Goal: Information Seeking & Learning: Learn about a topic

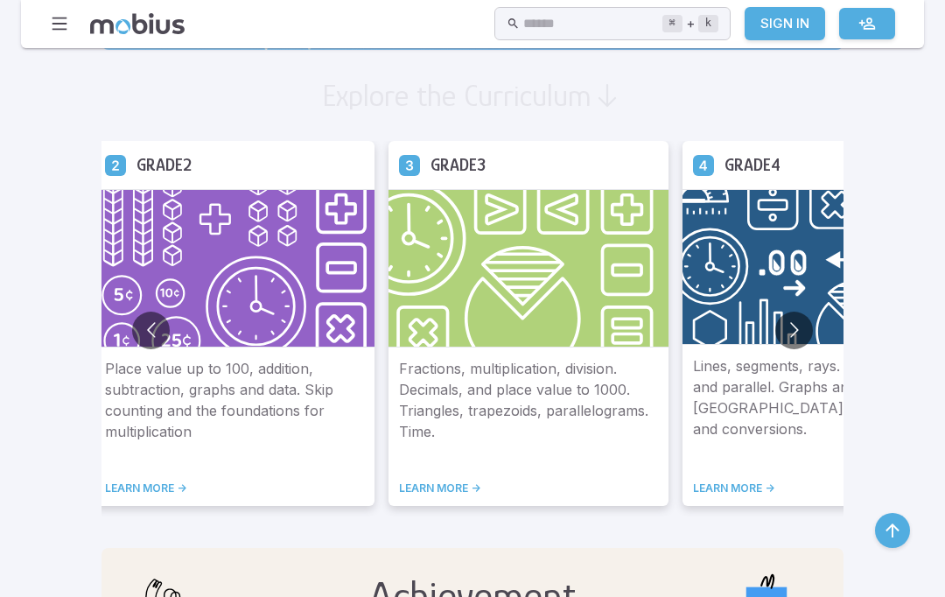
scroll to position [987, 0]
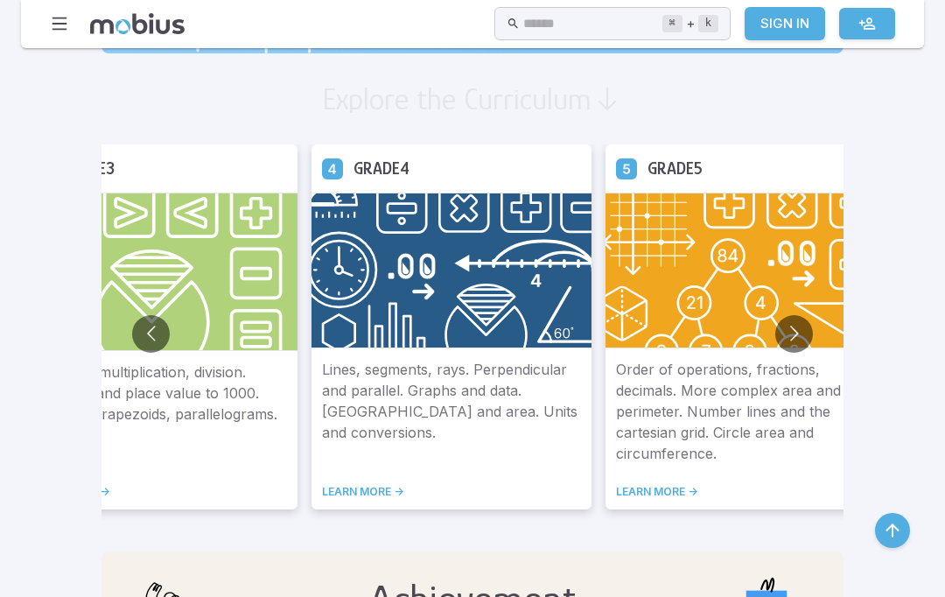
click at [775, 339] on button "Go to next slide" at bounding box center [794, 334] width 38 height 38
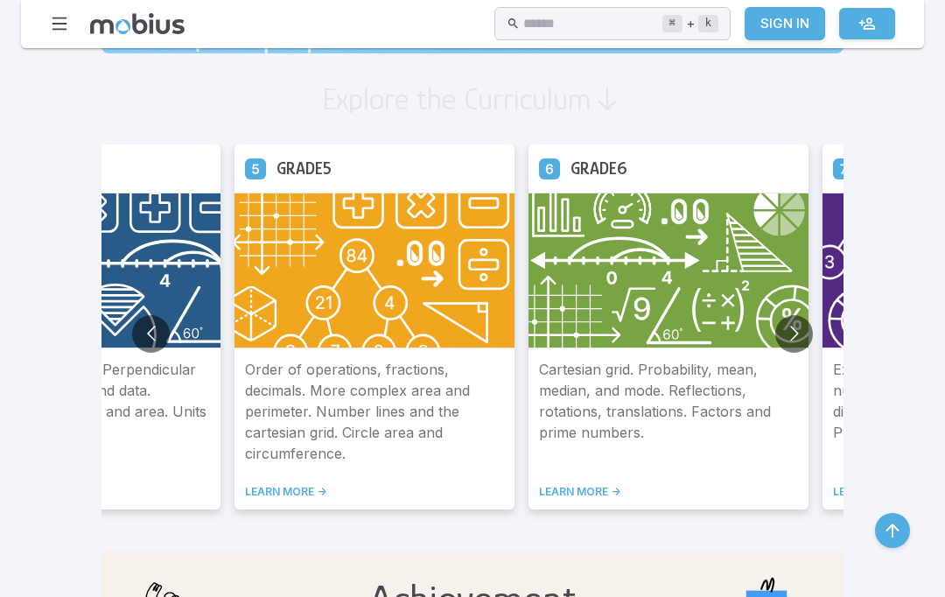
click at [775, 333] on button "Go to next slide" at bounding box center [794, 334] width 38 height 38
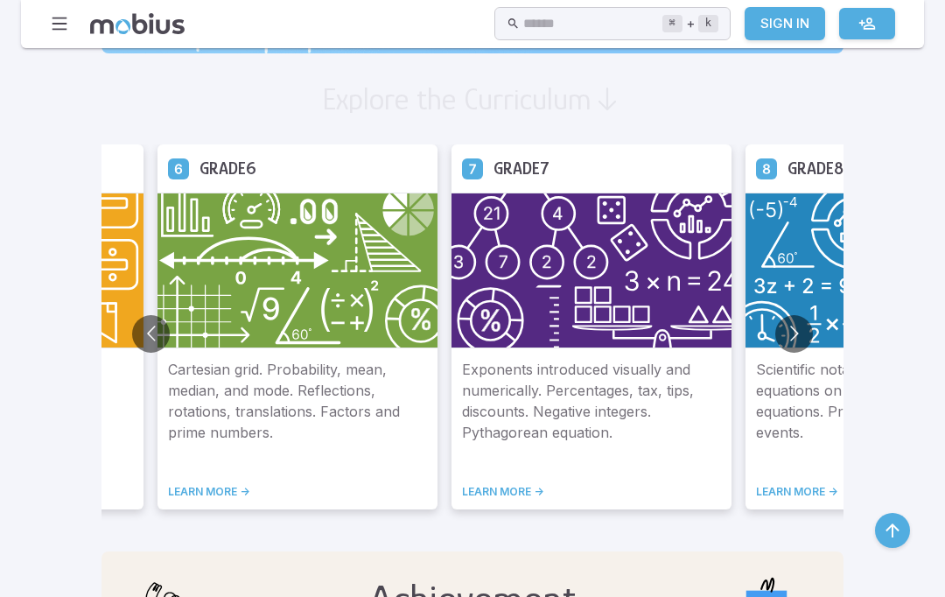
click at [132, 342] on button "Go to previous slide" at bounding box center [151, 334] width 38 height 38
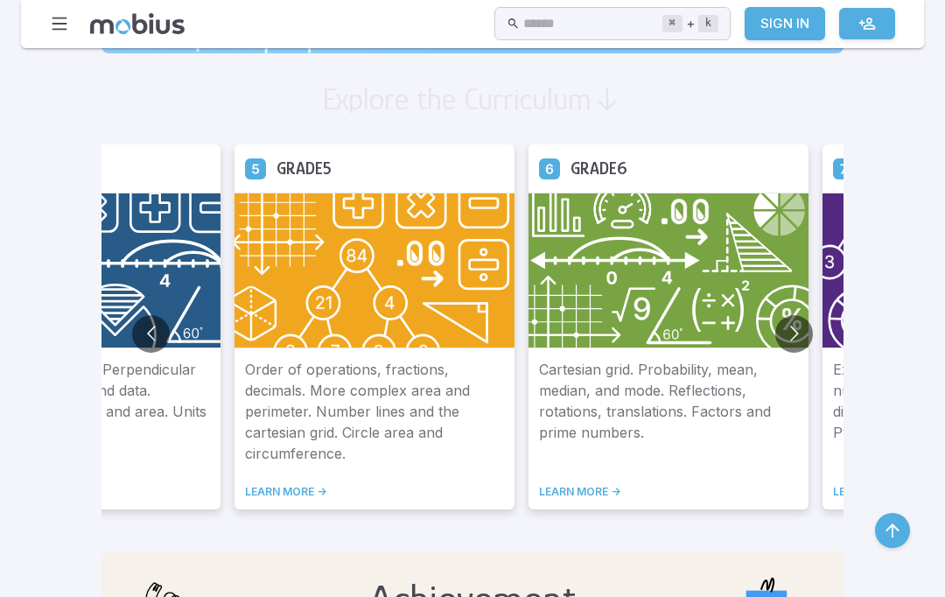
click at [132, 342] on button "Go to previous slide" at bounding box center [151, 334] width 38 height 38
click at [362, 465] on div "Order of operations, fractions, decimals. More complex area and perimeter. Numb…" at bounding box center [374, 428] width 280 height 161
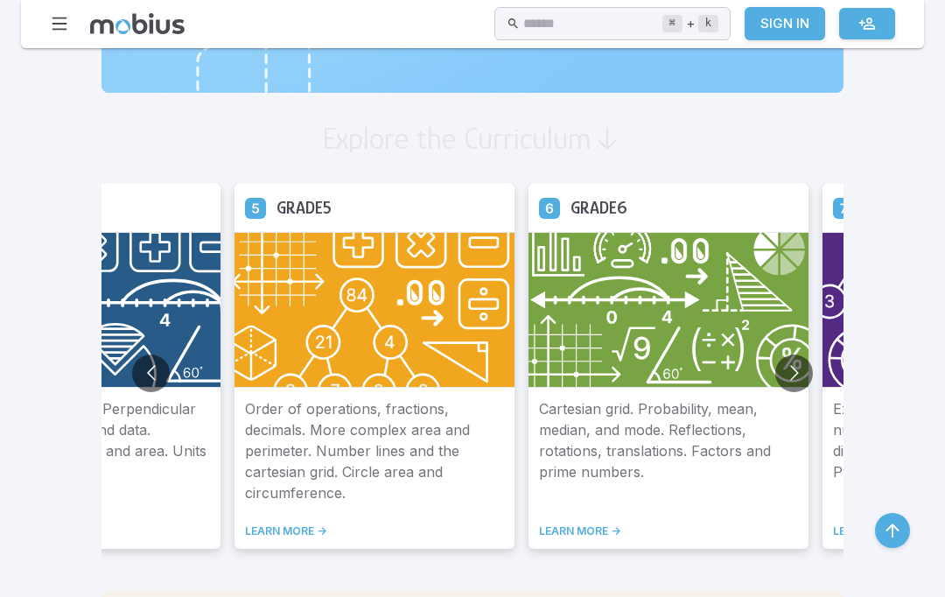
scroll to position [943, 0]
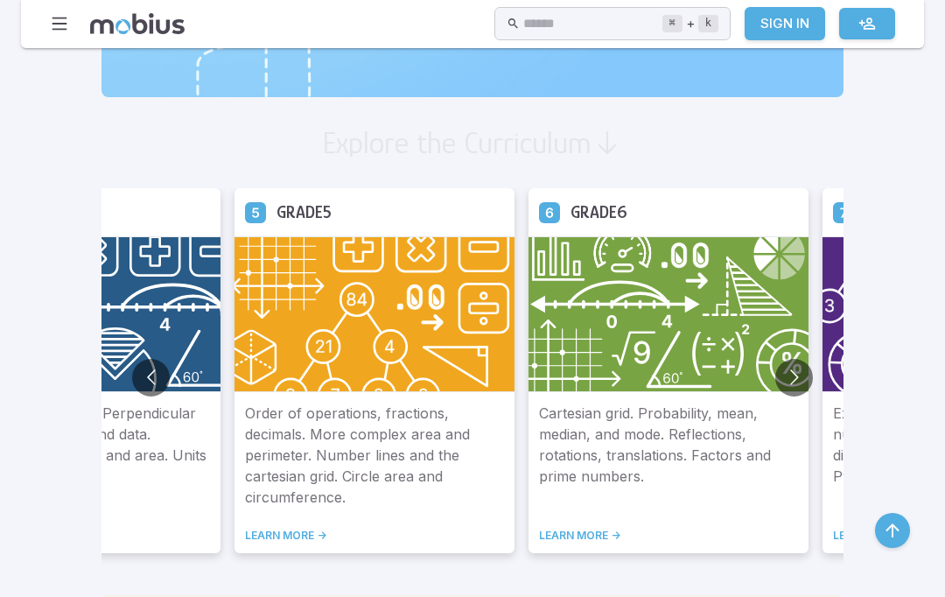
click at [343, 376] on img at bounding box center [374, 314] width 280 height 156
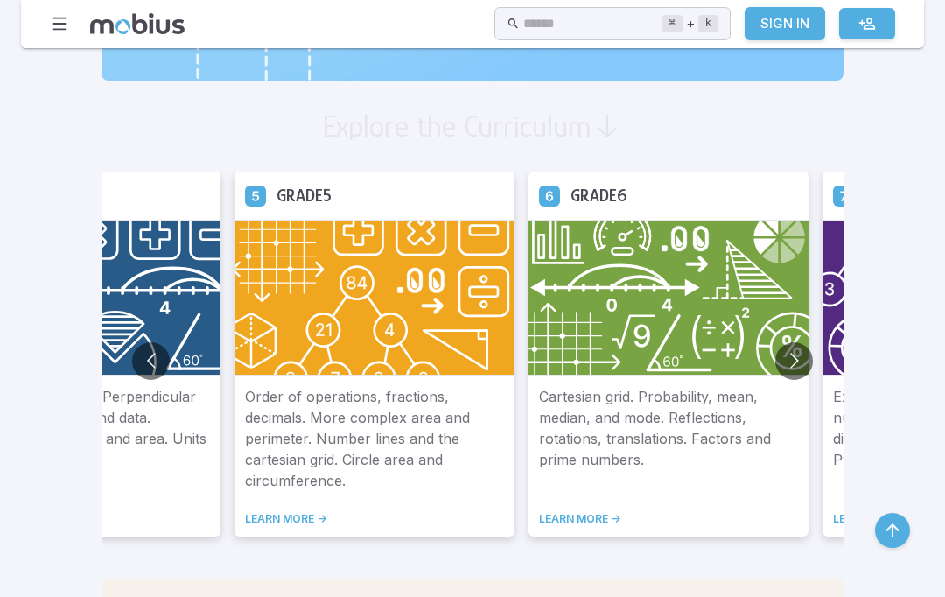
scroll to position [962, 0]
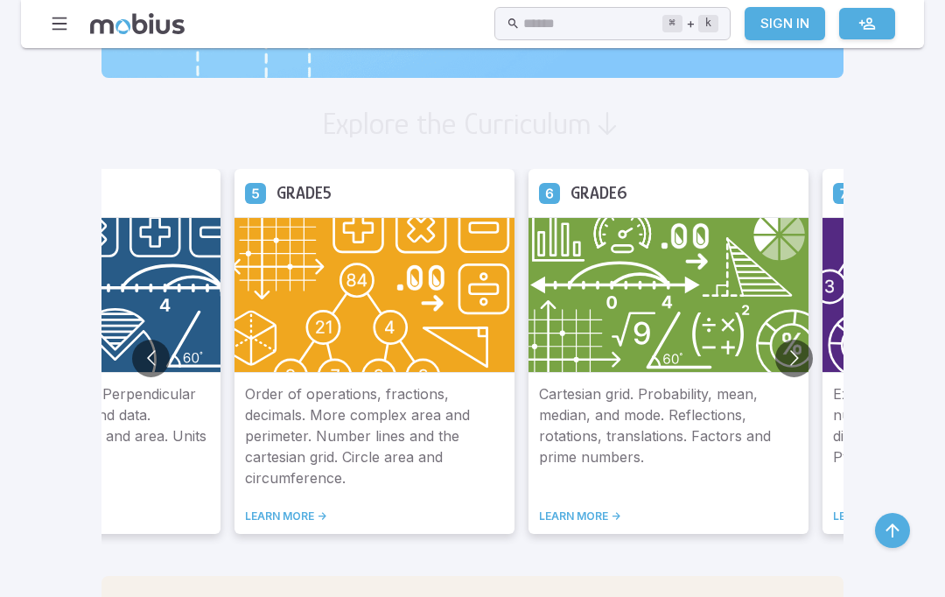
click at [245, 521] on link "LEARN MORE ->" at bounding box center [374, 516] width 259 height 14
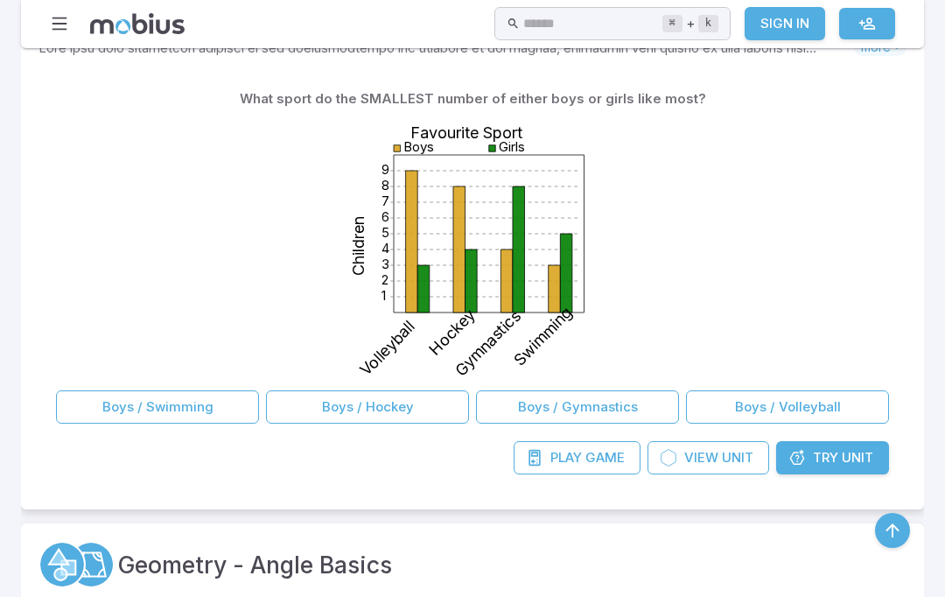
scroll to position [376, 0]
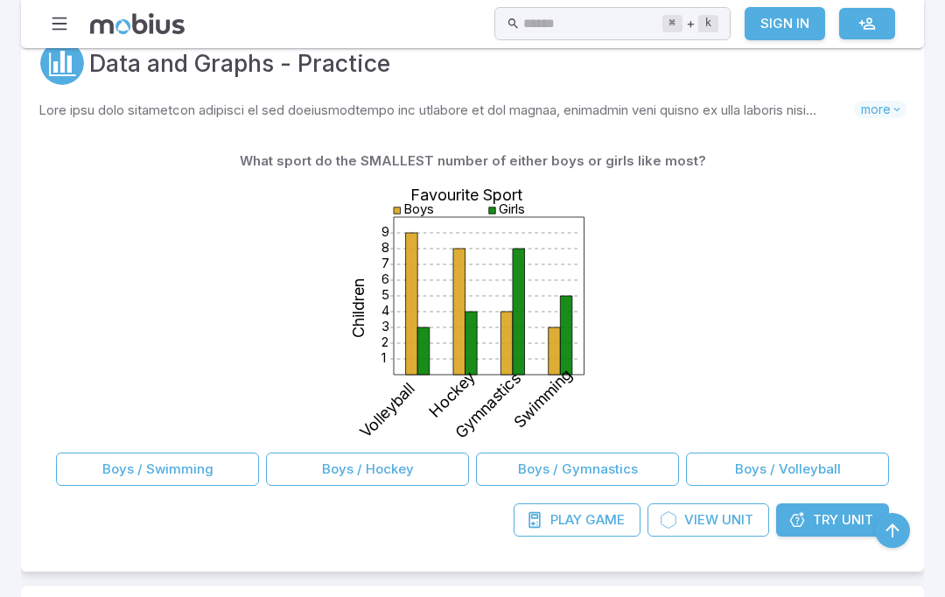
click at [823, 512] on span "Try" at bounding box center [825, 519] width 25 height 19
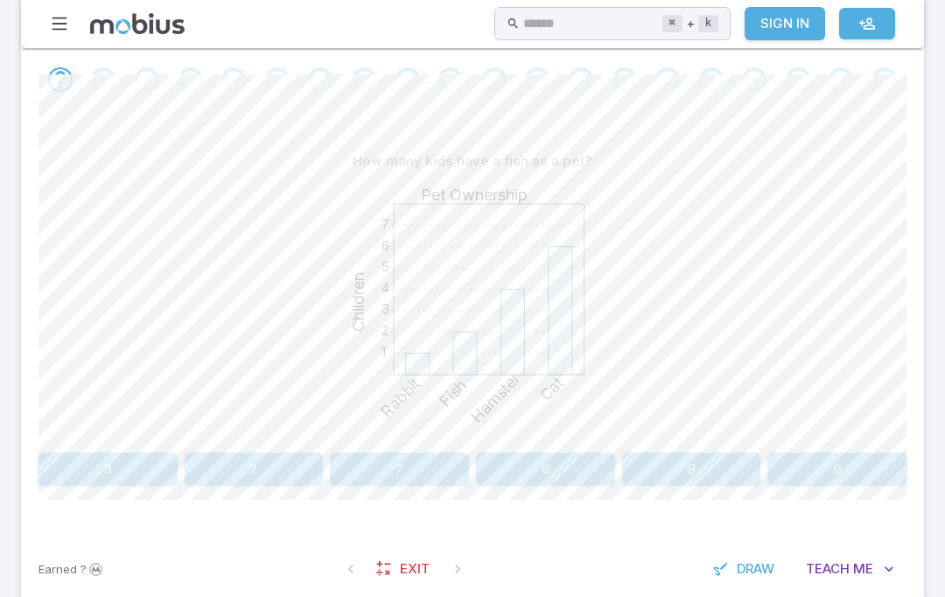
scroll to position [402, 0]
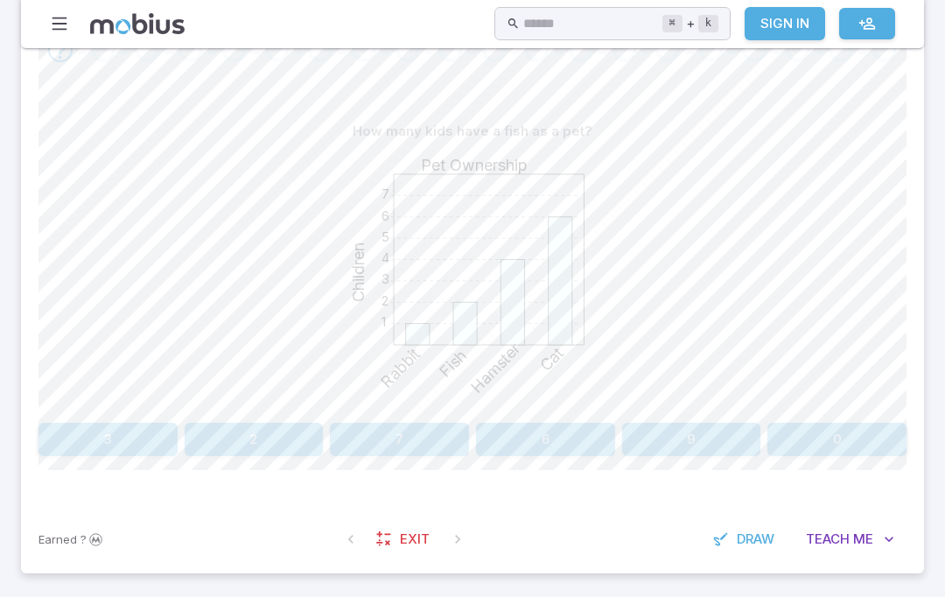
click at [753, 543] on span "Draw" at bounding box center [756, 538] width 38 height 19
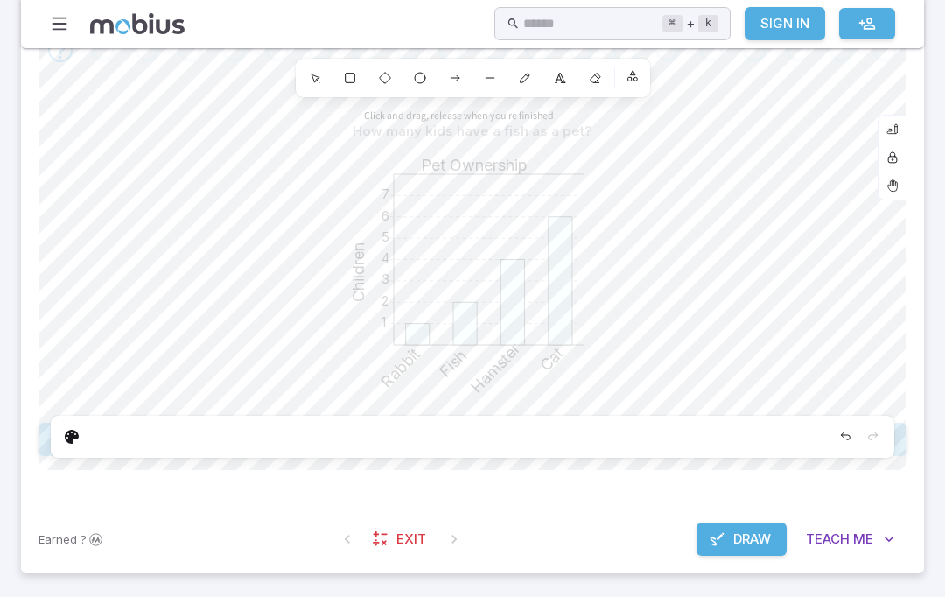
click at [594, 80] on icon at bounding box center [595, 78] width 10 height 10
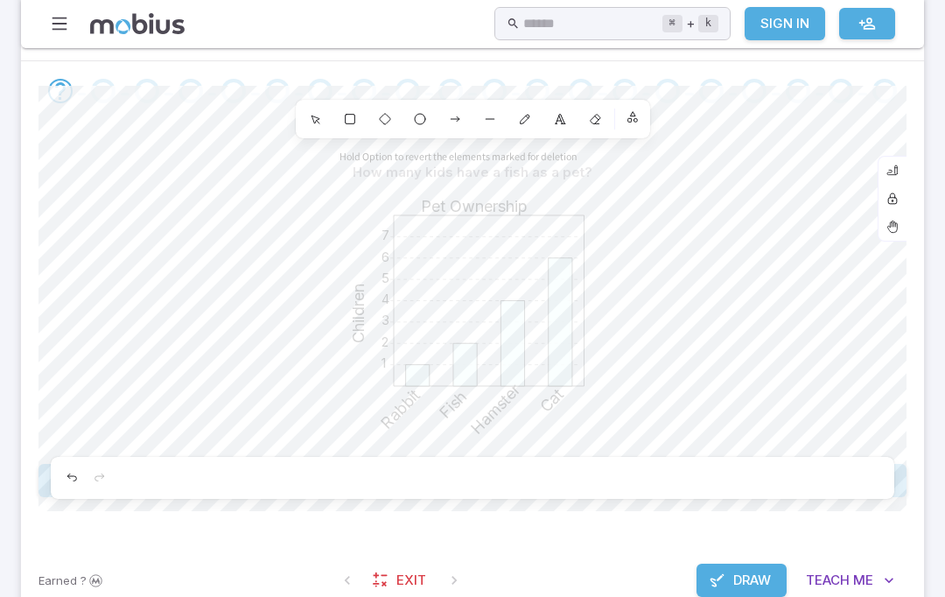
scroll to position [361, 0]
click at [528, 122] on icon at bounding box center [525, 118] width 14 height 14
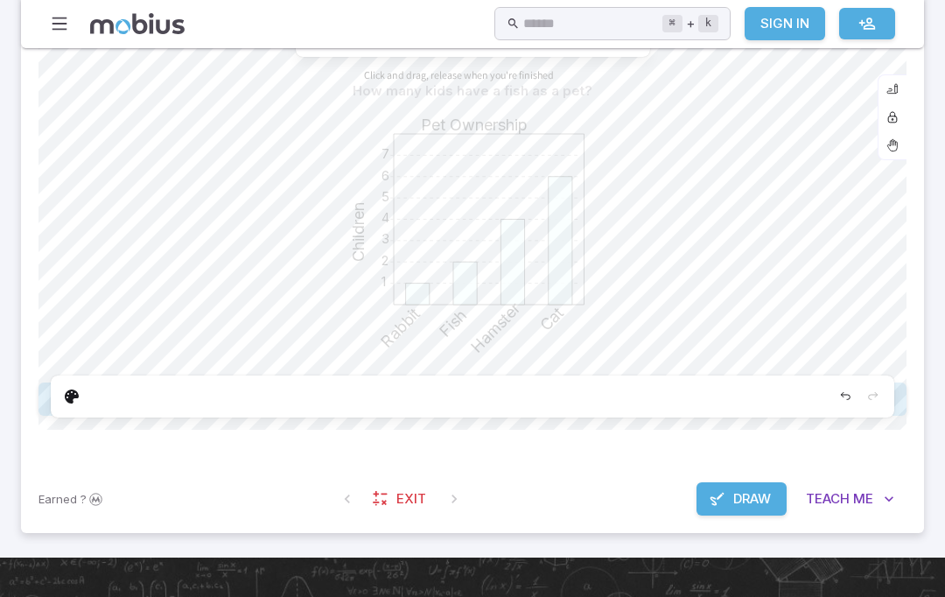
scroll to position [445, 0]
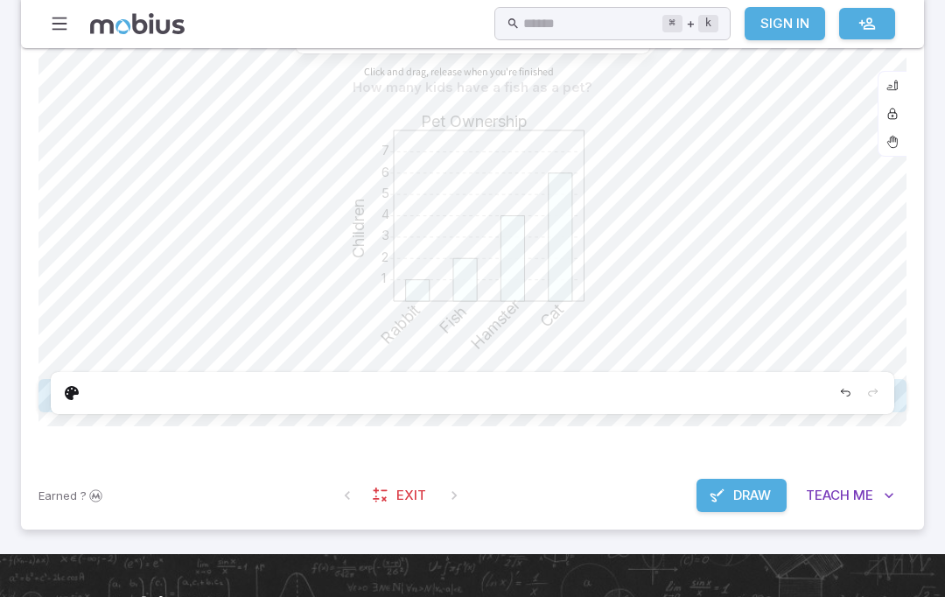
click at [754, 480] on button "Draw" at bounding box center [741, 494] width 90 height 33
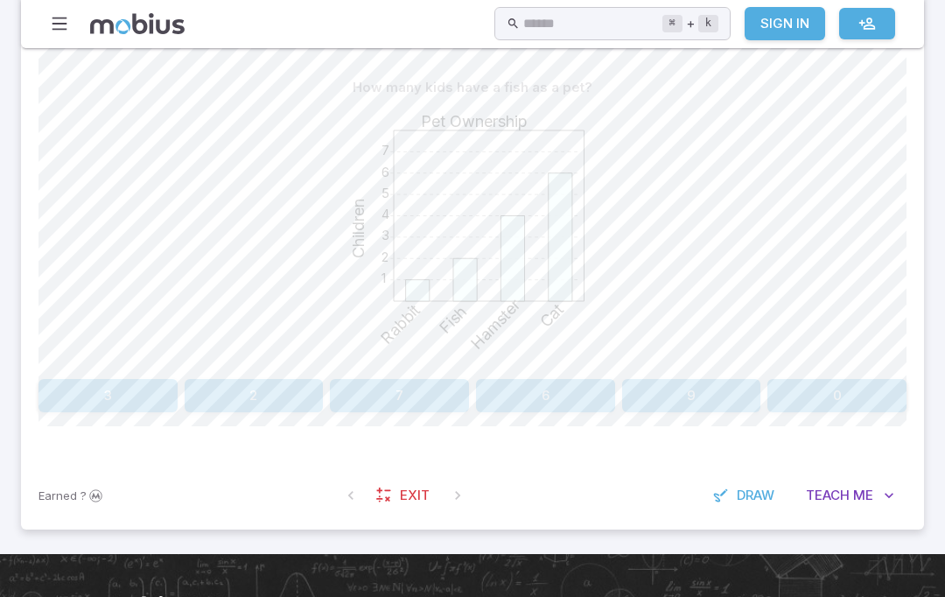
click at [753, 479] on button "Draw" at bounding box center [744, 494] width 83 height 33
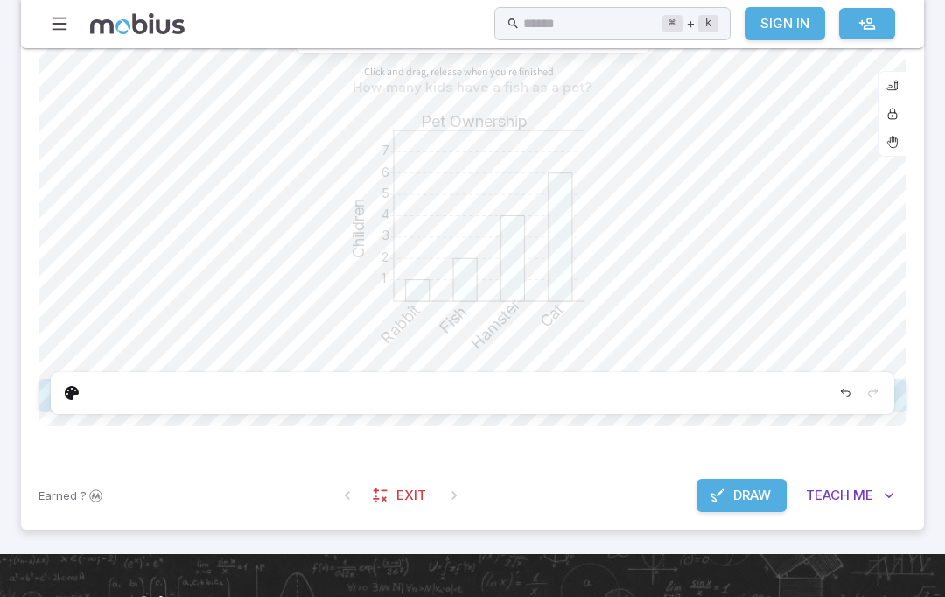
click at [723, 509] on button "Draw" at bounding box center [741, 494] width 90 height 33
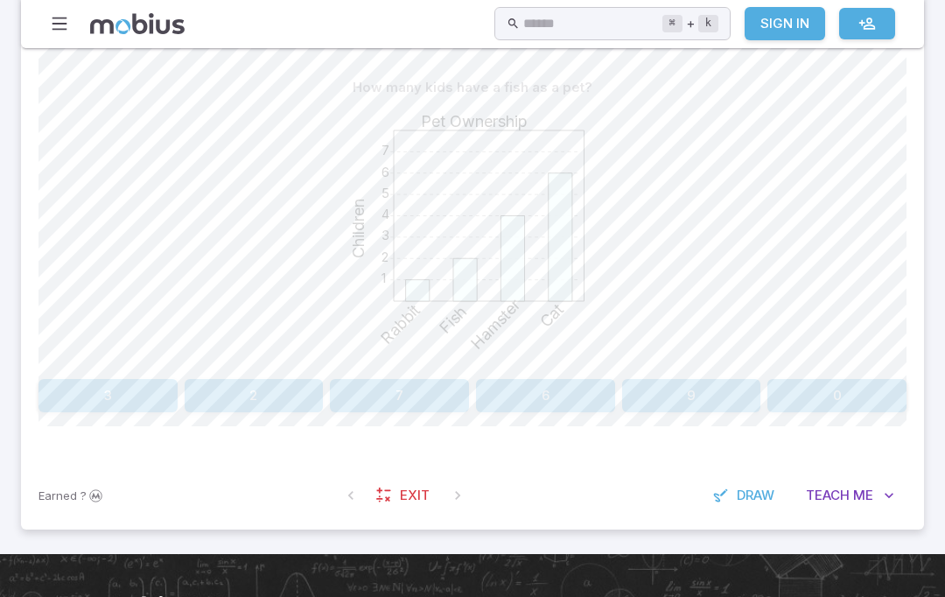
click at [275, 385] on button "2" at bounding box center [254, 395] width 139 height 33
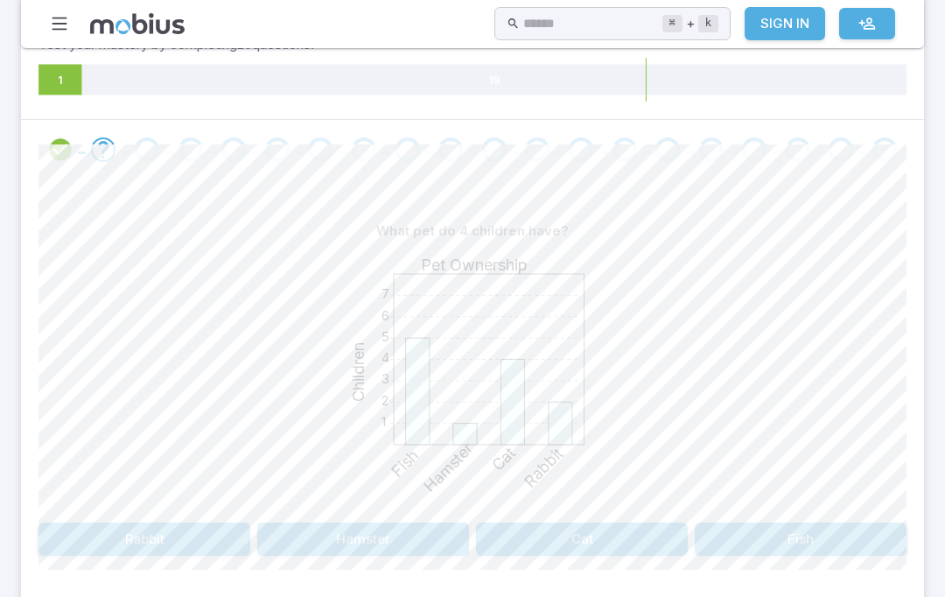
scroll to position [305, 0]
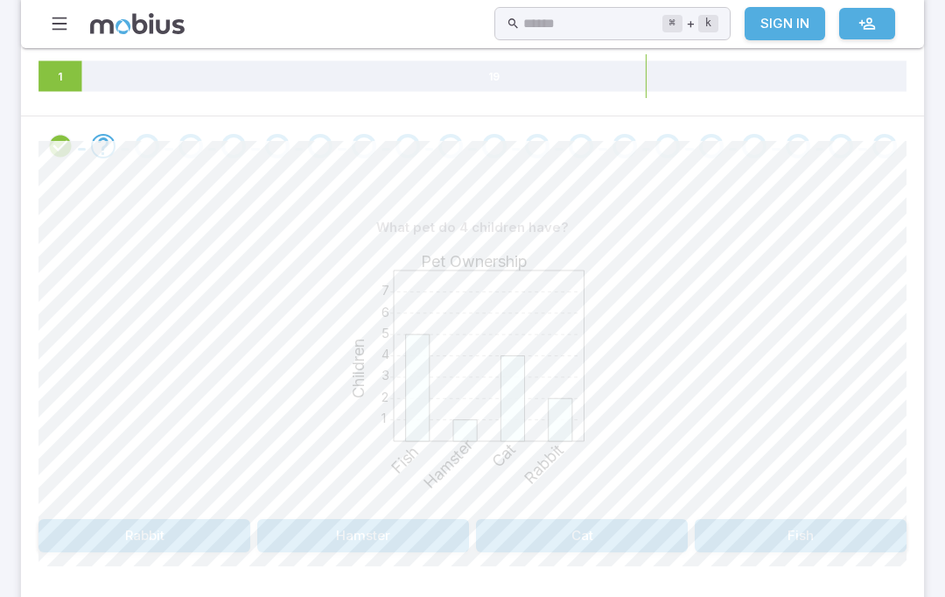
click at [618, 540] on button "Cat" at bounding box center [582, 535] width 212 height 33
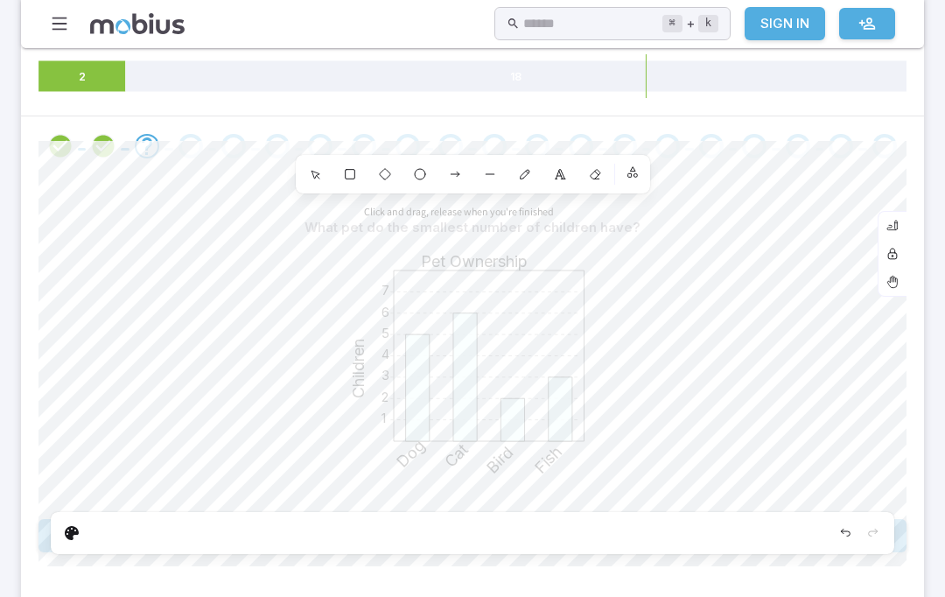
click at [848, 528] on icon "Undo" at bounding box center [845, 531] width 9 height 7
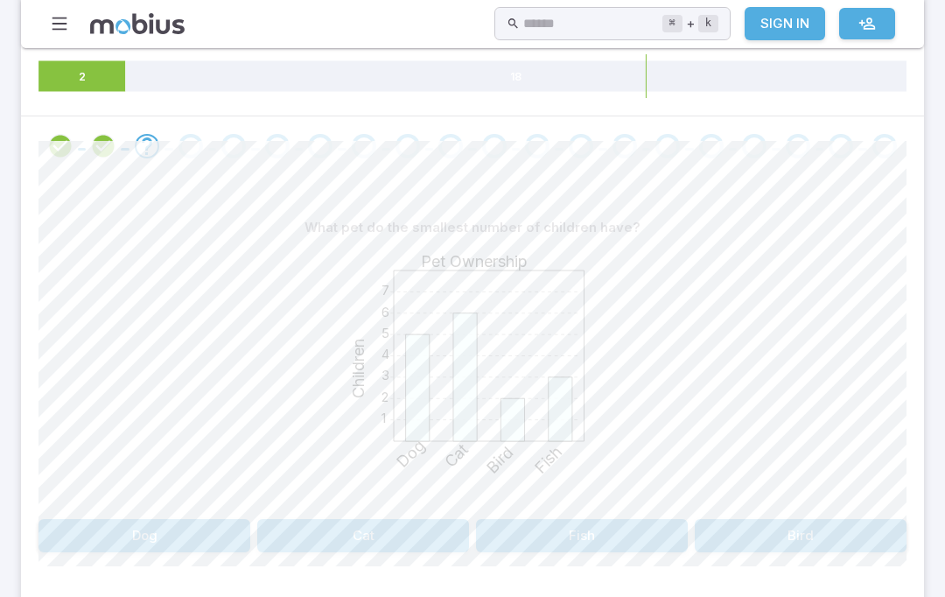
click at [785, 539] on button "Bird" at bounding box center [801, 535] width 212 height 33
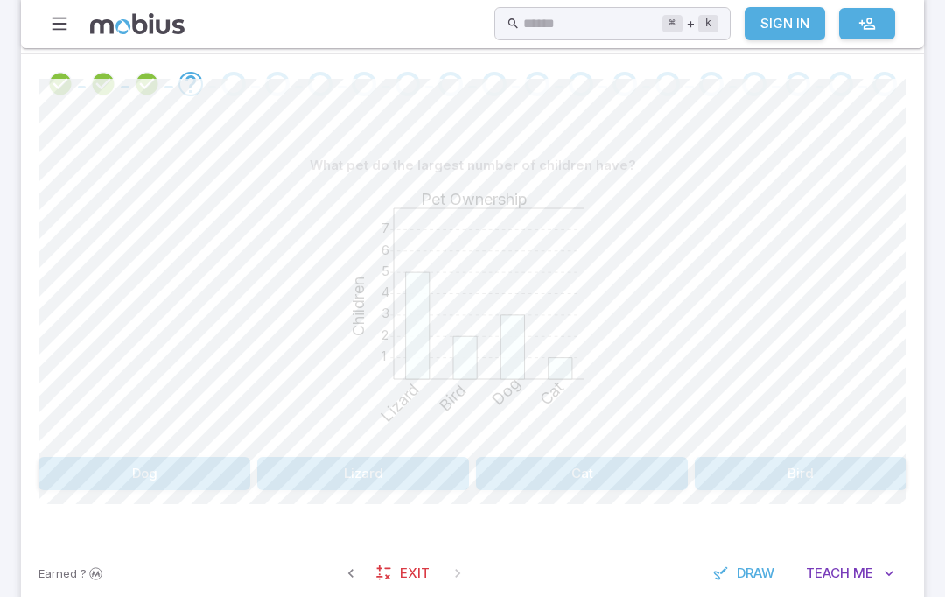
scroll to position [365, 0]
click at [401, 572] on span "Exit" at bounding box center [415, 575] width 30 height 19
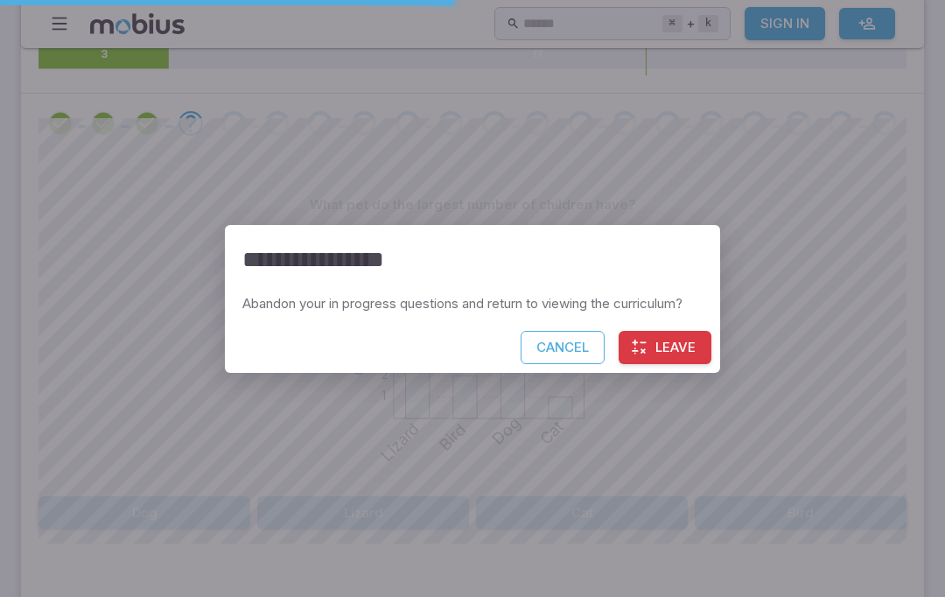
scroll to position [326, 0]
click at [674, 364] on button "Leave" at bounding box center [664, 347] width 93 height 33
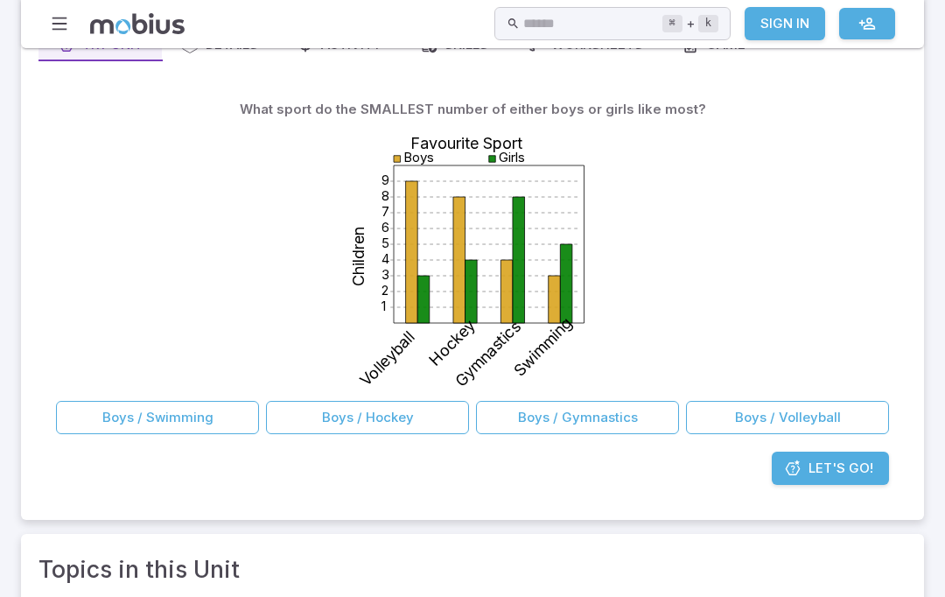
scroll to position [169, 0]
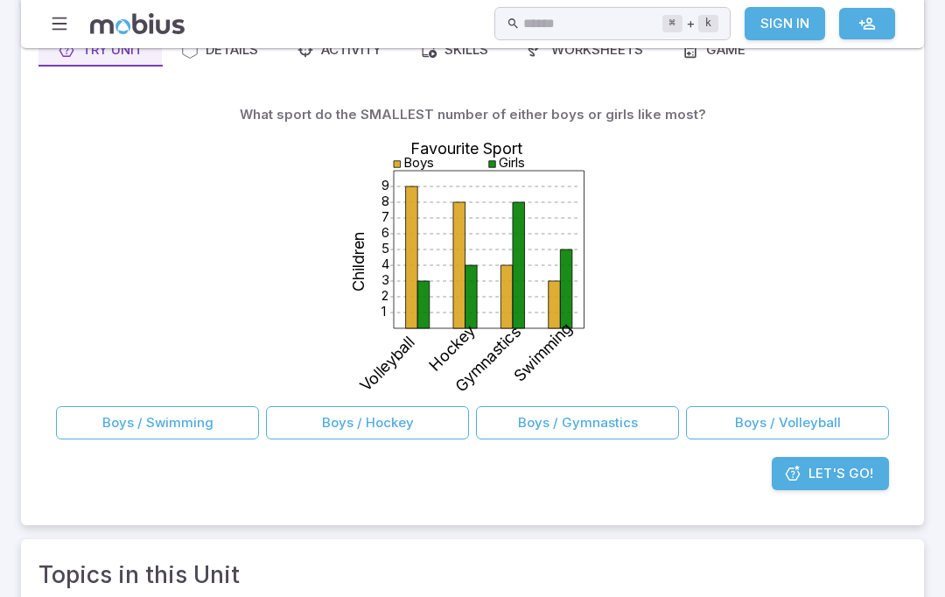
click at [811, 422] on button "Boys / Volleyball" at bounding box center [787, 422] width 203 height 33
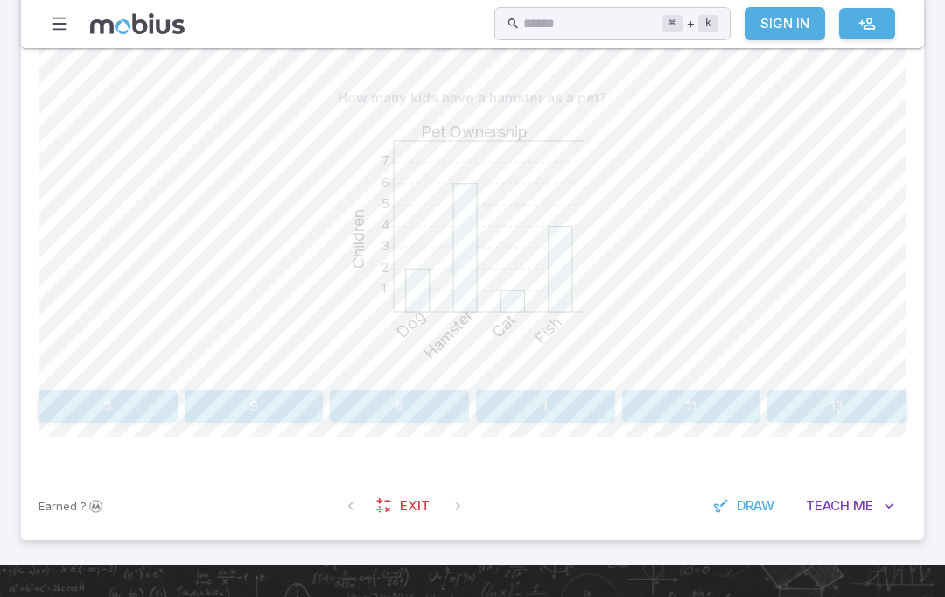
scroll to position [490, 0]
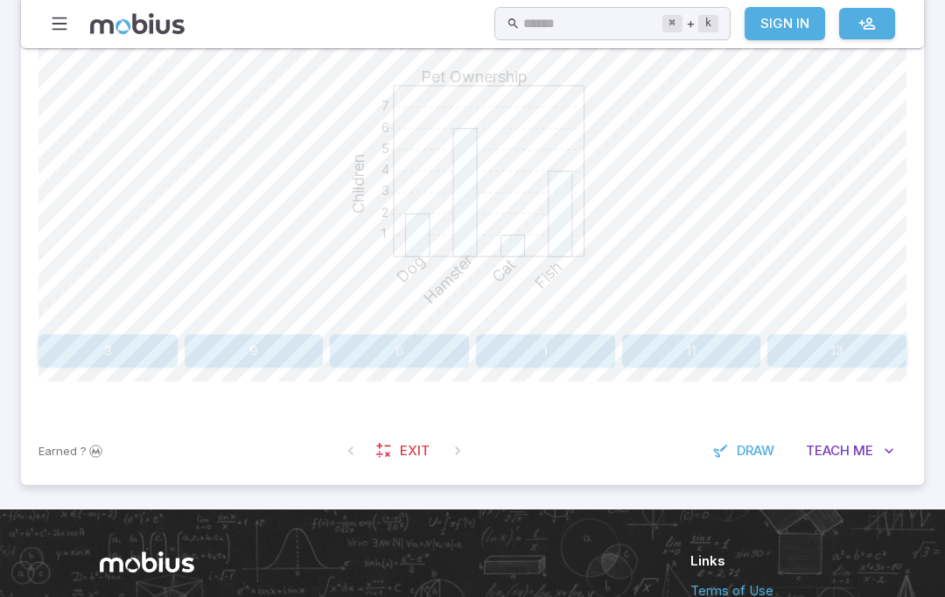
click at [397, 443] on link "Exit" at bounding box center [404, 450] width 75 height 33
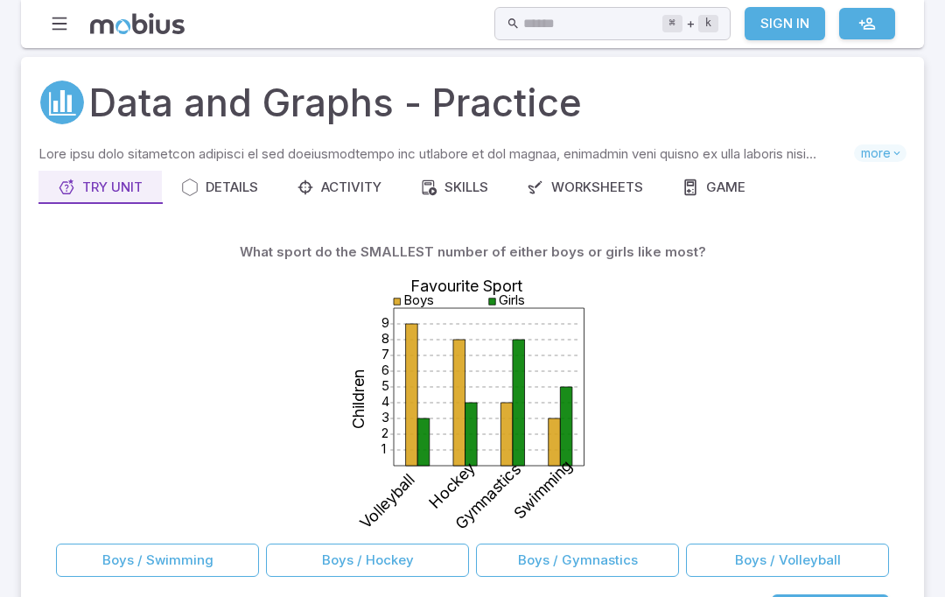
scroll to position [33, 0]
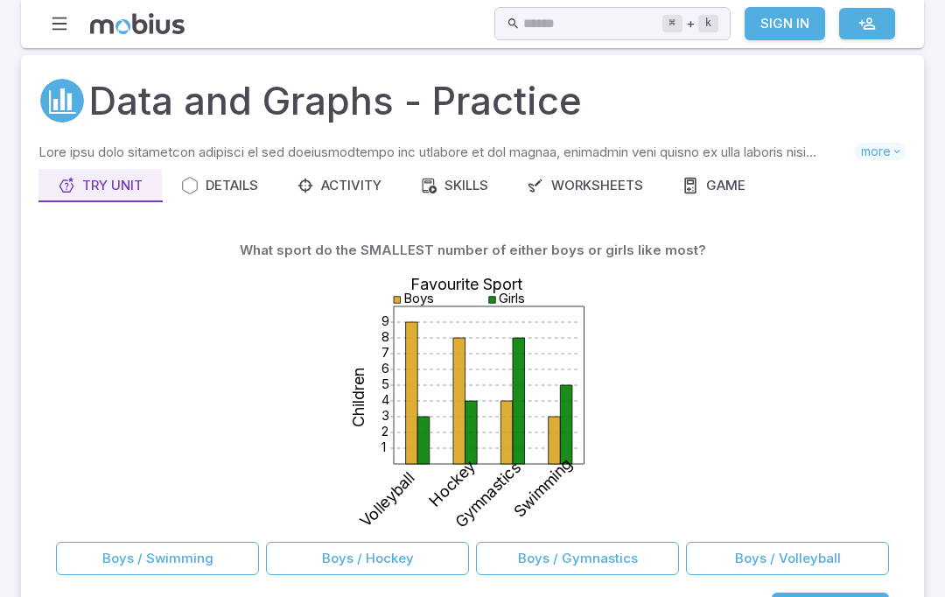
click at [708, 191] on div "Game" at bounding box center [713, 185] width 64 height 19
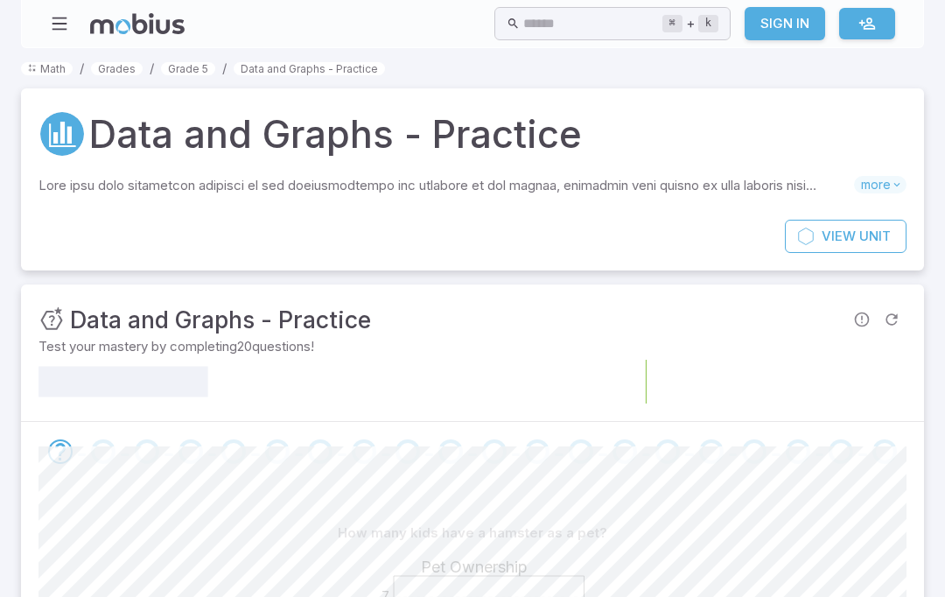
scroll to position [552, 0]
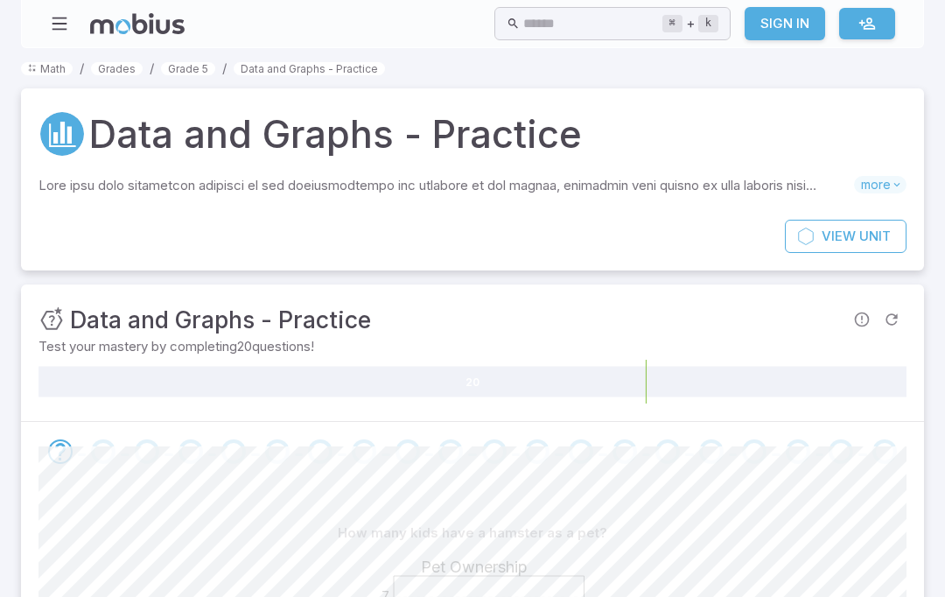
click at [181, 72] on link "Grade 5" at bounding box center [188, 68] width 54 height 13
click at [187, 78] on div "Math / Grades / Grade 5 / Data and Graphs - Practice Data and Graphs - Practice…" at bounding box center [472, 524] width 903 height 930
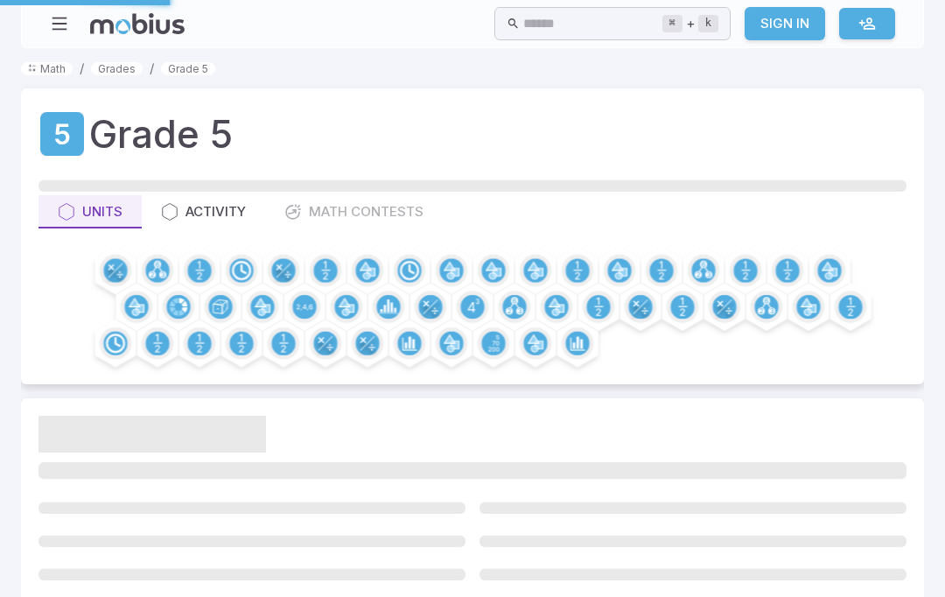
click at [192, 70] on link "Grade 5" at bounding box center [188, 68] width 54 height 13
click at [193, 70] on link "Grade 5" at bounding box center [188, 68] width 54 height 13
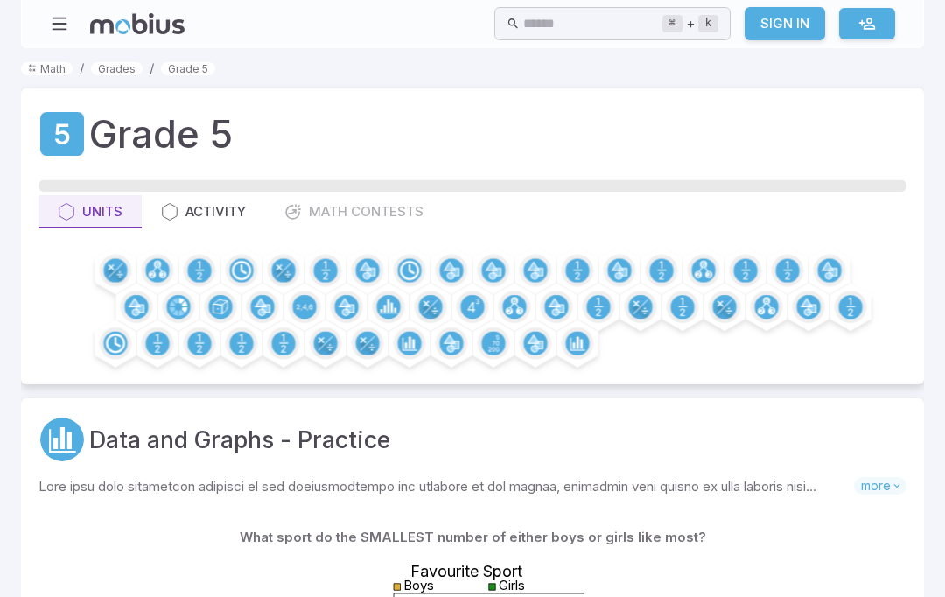
click at [119, 62] on link "Grades" at bounding box center [117, 68] width 52 height 13
click at [118, 62] on link "Grades" at bounding box center [117, 68] width 52 height 13
click at [117, 70] on link "Grades" at bounding box center [117, 68] width 52 height 13
click at [116, 70] on link "Grades" at bounding box center [117, 68] width 52 height 13
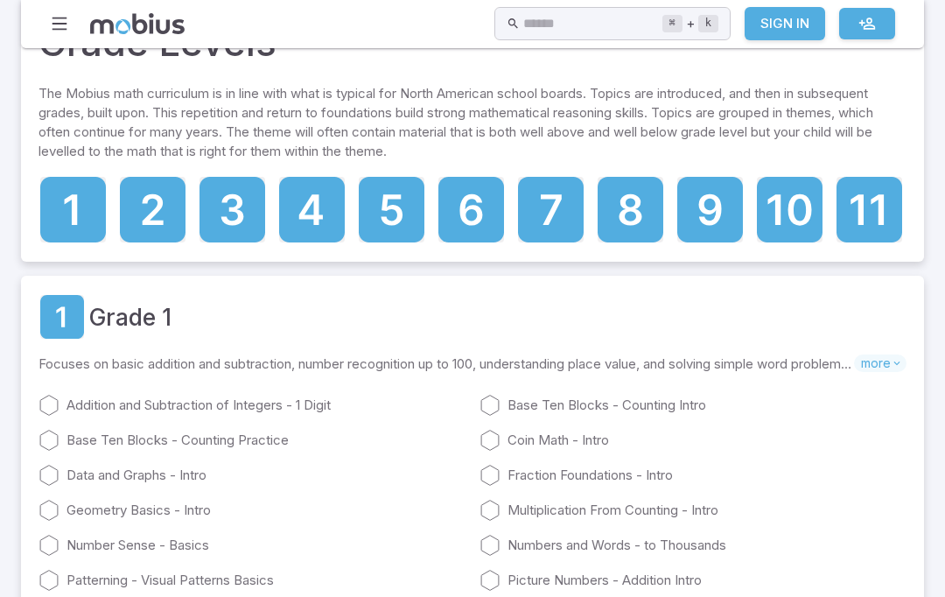
scroll to position [87, 0]
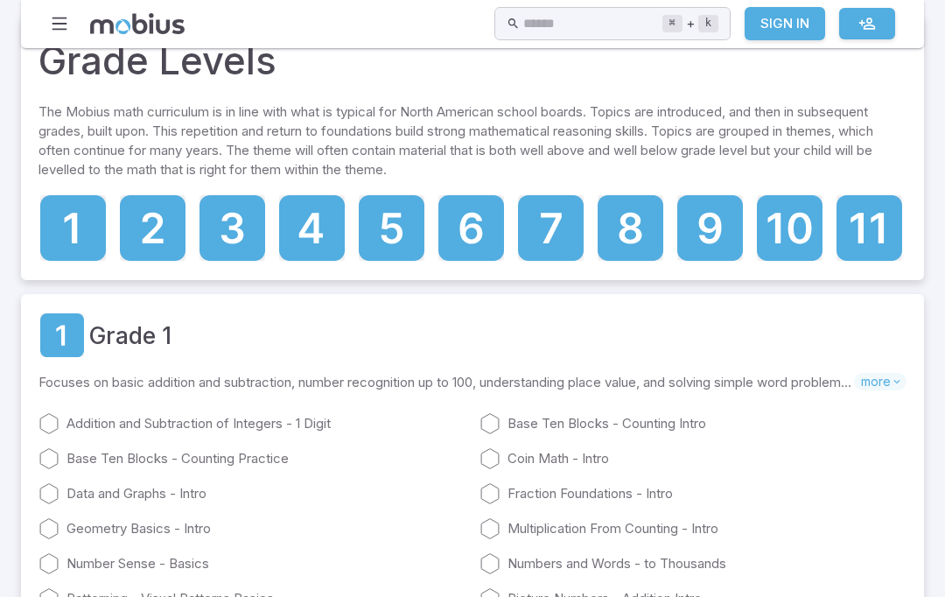
click at [551, 218] on icon at bounding box center [551, 228] width 66 height 66
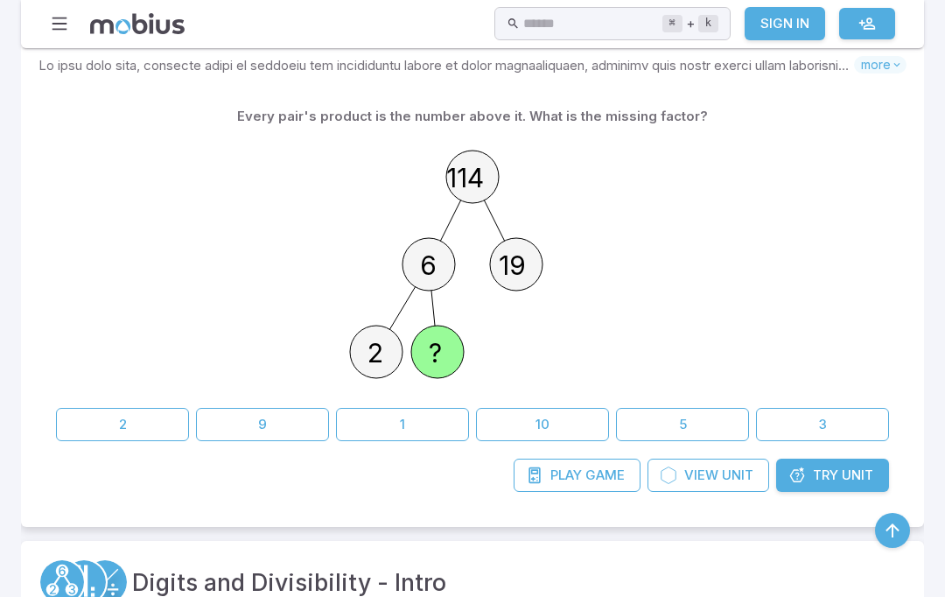
scroll to position [520, 0]
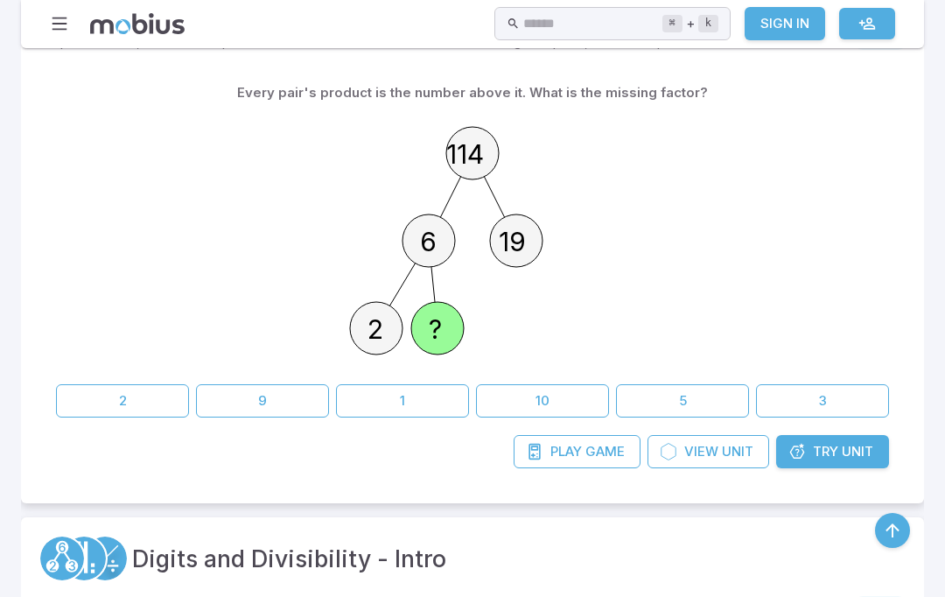
click at [807, 454] on link "Try Unit" at bounding box center [832, 451] width 113 height 33
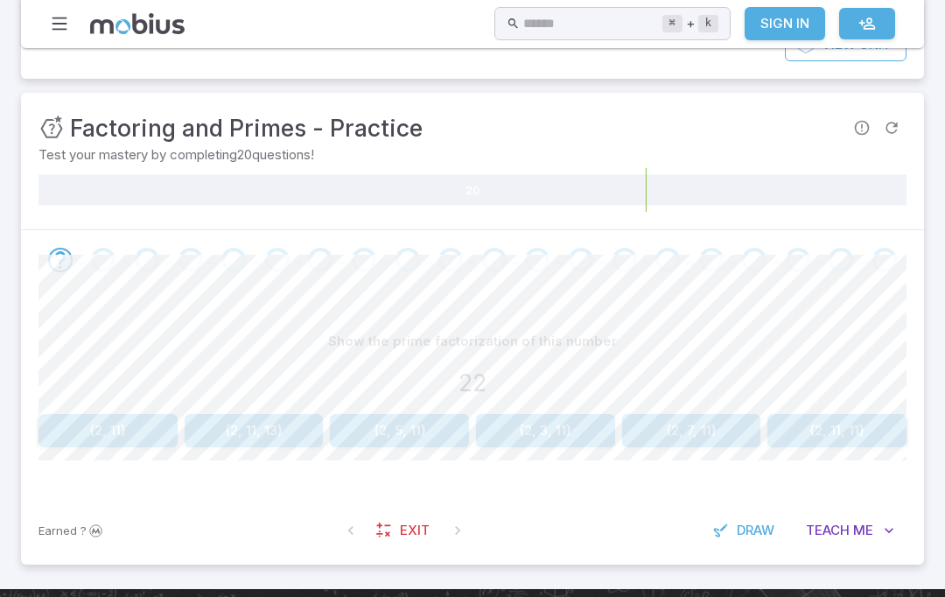
scroll to position [191, 0]
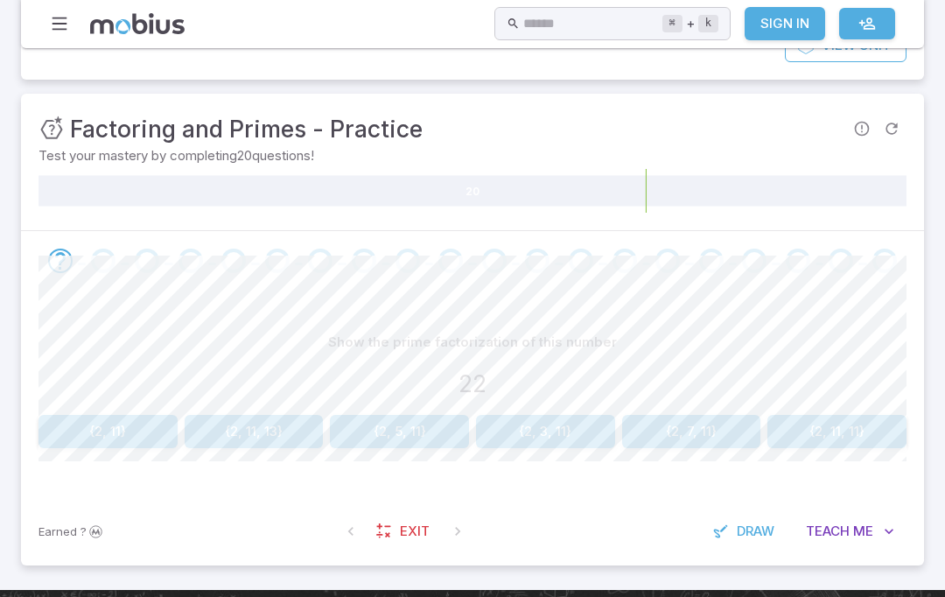
click at [848, 534] on span "Teach" at bounding box center [828, 530] width 44 height 19
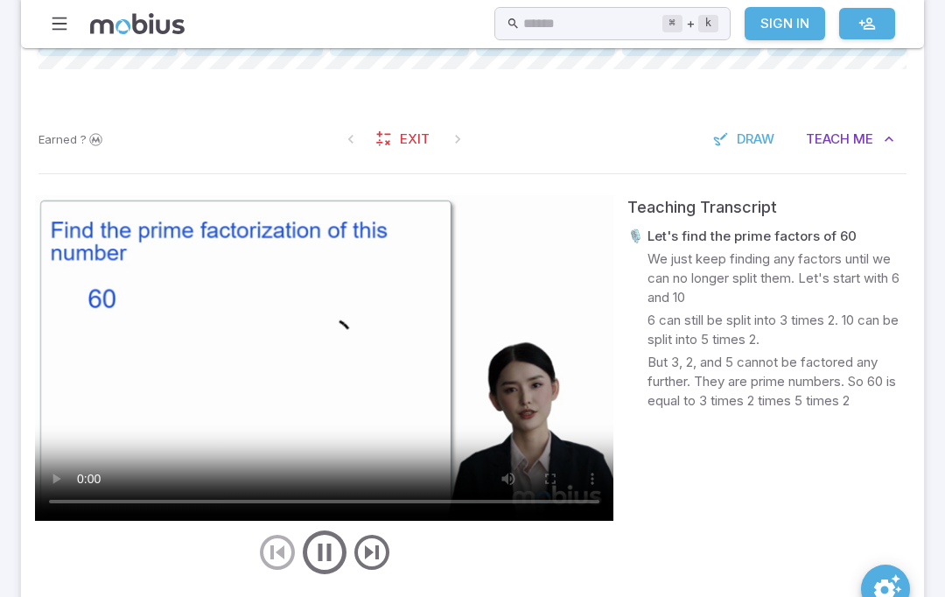
scroll to position [589, 0]
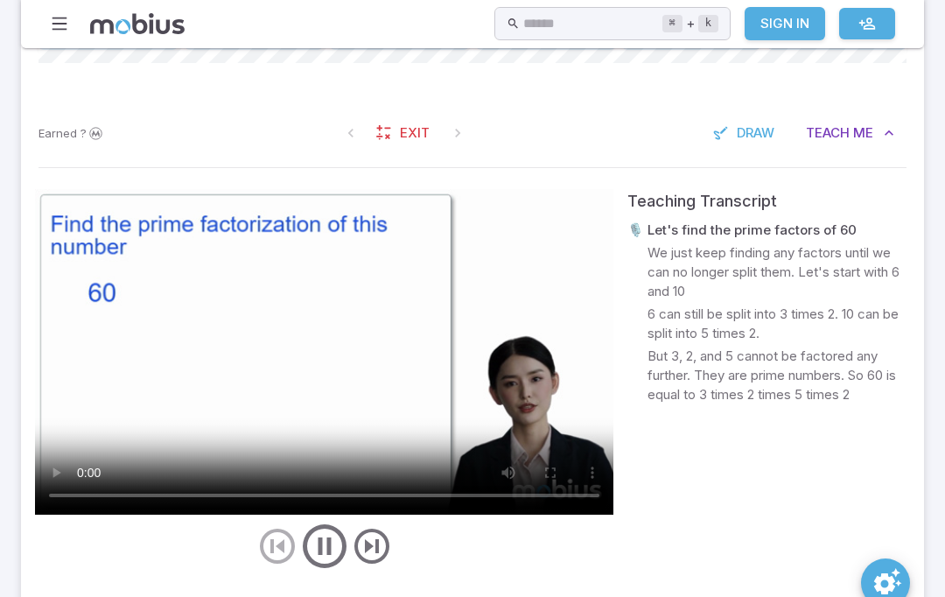
click at [324, 373] on video at bounding box center [324, 351] width 578 height 325
click at [372, 366] on video at bounding box center [324, 351] width 578 height 325
click at [334, 331] on video at bounding box center [324, 351] width 578 height 325
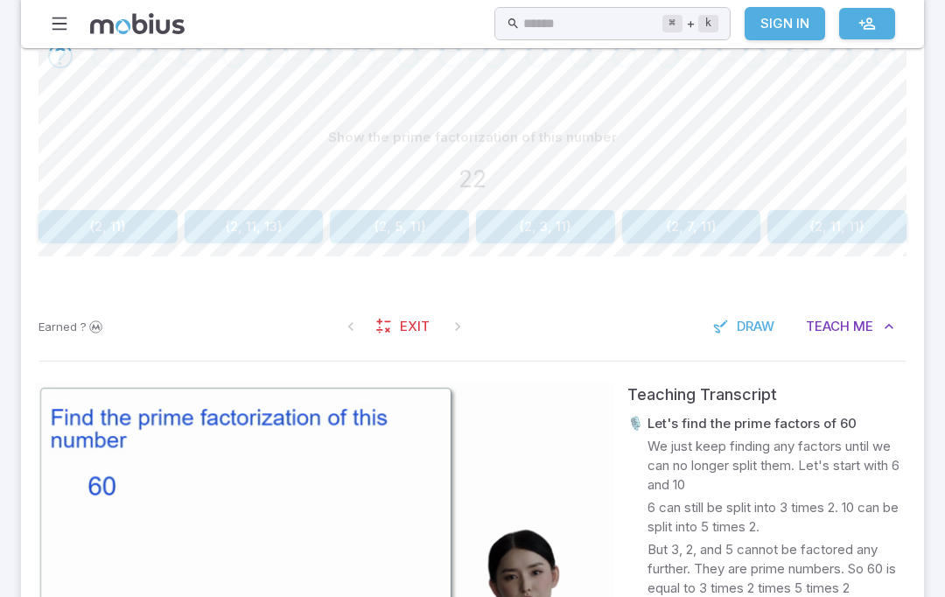
scroll to position [188, 0]
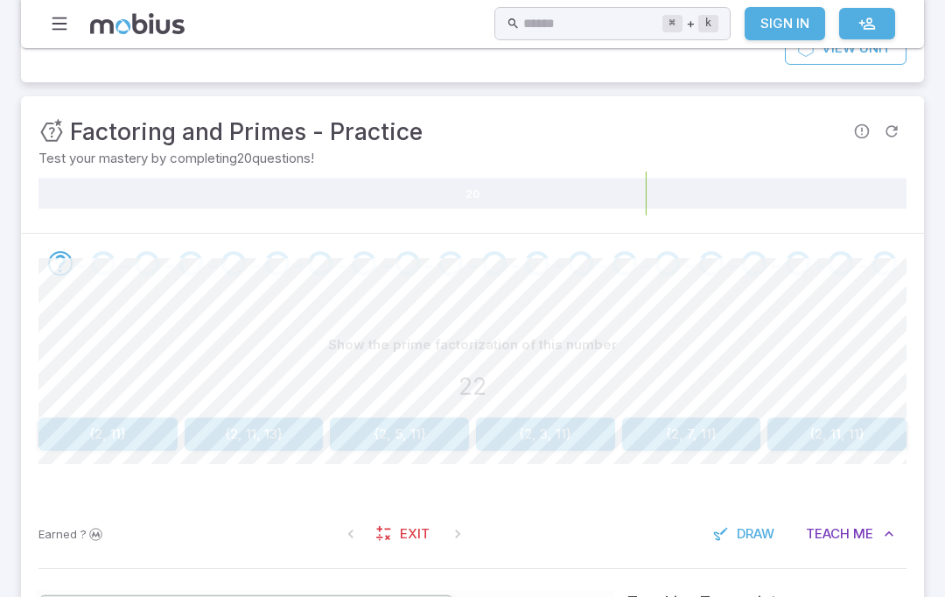
click at [873, 533] on button "Teach Me" at bounding box center [849, 533] width 113 height 33
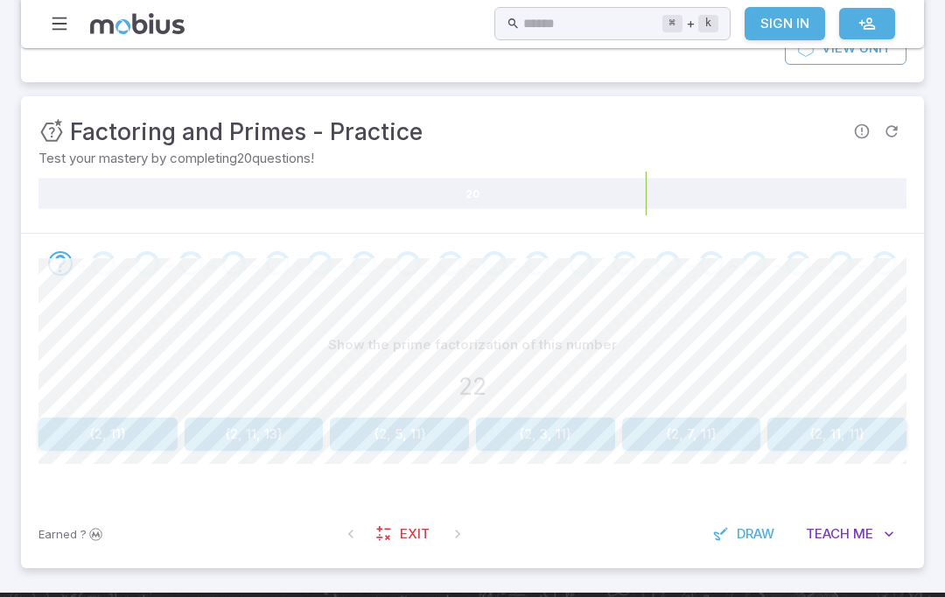
click at [144, 439] on button "{2, 11}" at bounding box center [107, 433] width 139 height 33
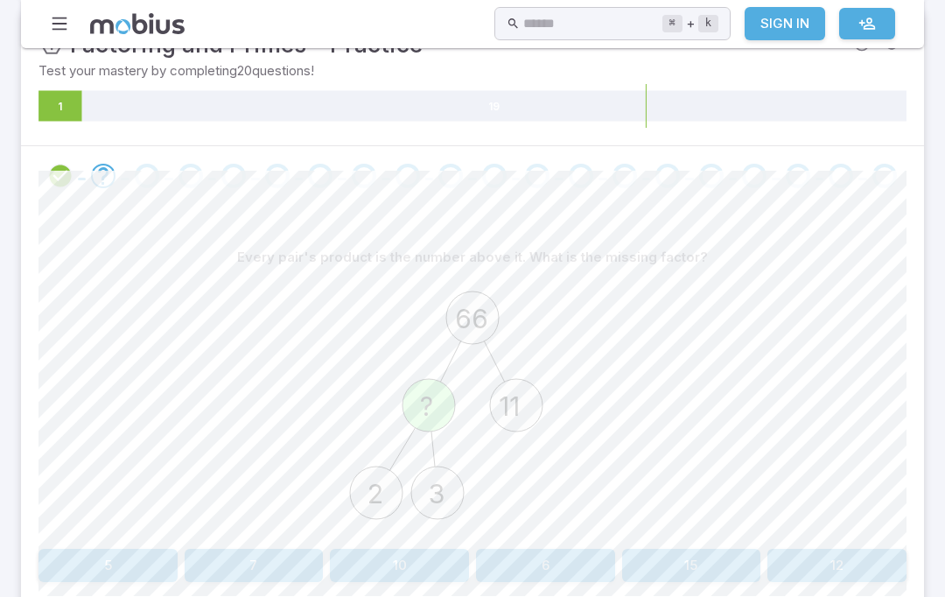
scroll to position [281, 0]
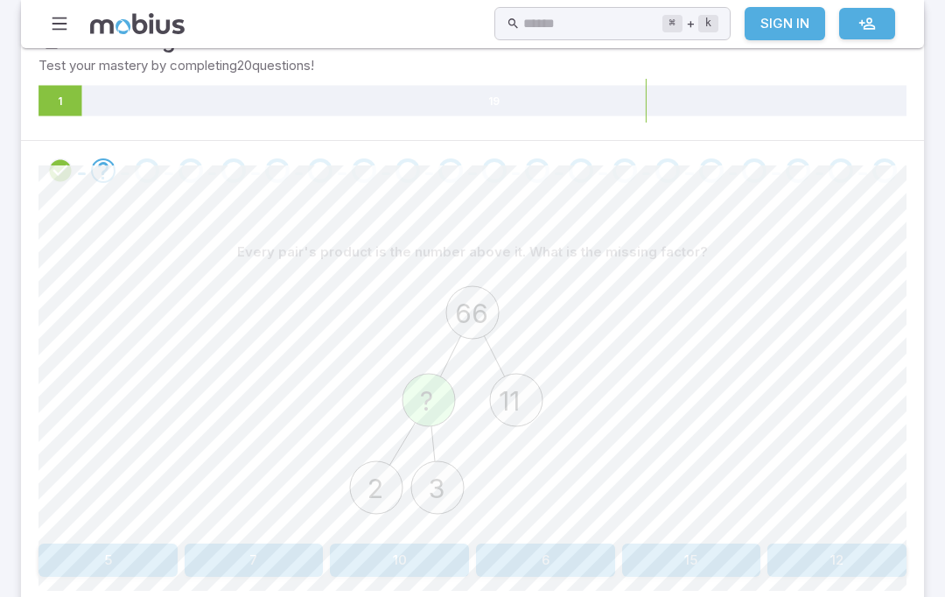
click at [843, 555] on button "12" at bounding box center [836, 559] width 139 height 33
